Goal: Check status: Check status

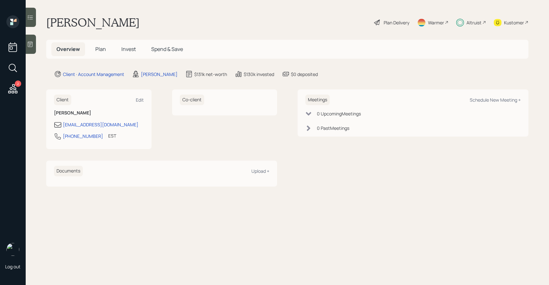
click at [132, 50] on span "Invest" at bounding box center [128, 49] width 14 height 7
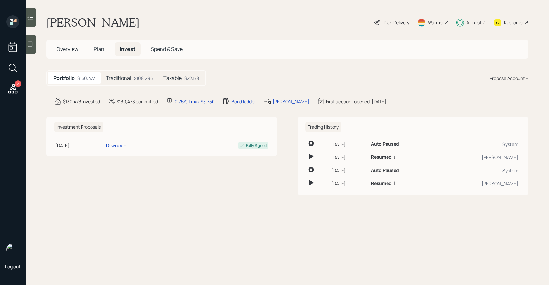
click at [171, 82] on div "Taxable $22,178" at bounding box center [181, 78] width 46 height 12
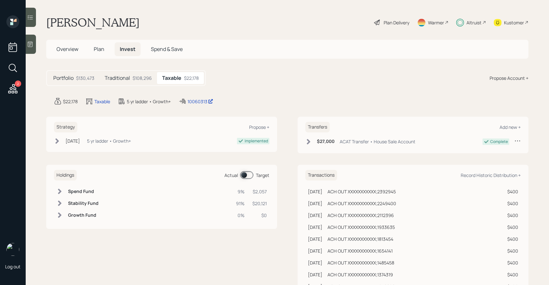
click at [244, 177] on span at bounding box center [246, 175] width 13 height 8
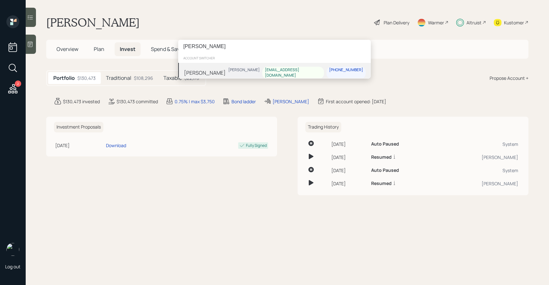
type input "[PERSON_NAME]"
